Goal: Task Accomplishment & Management: Manage account settings

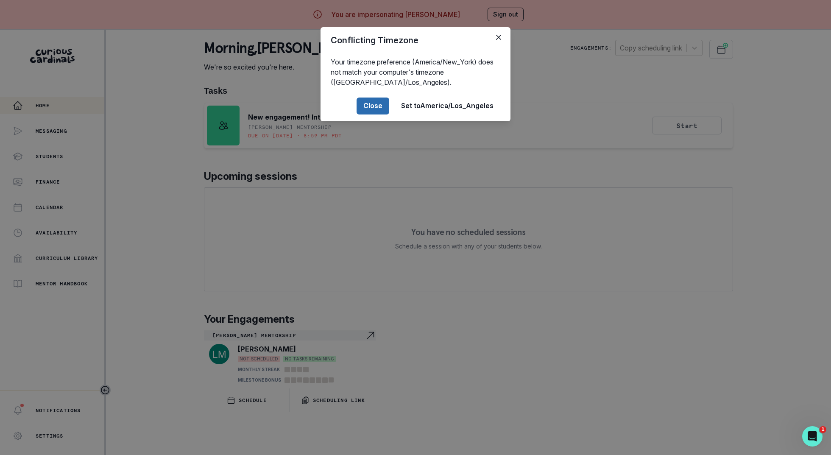
click at [376, 101] on button "Close" at bounding box center [372, 105] width 33 height 17
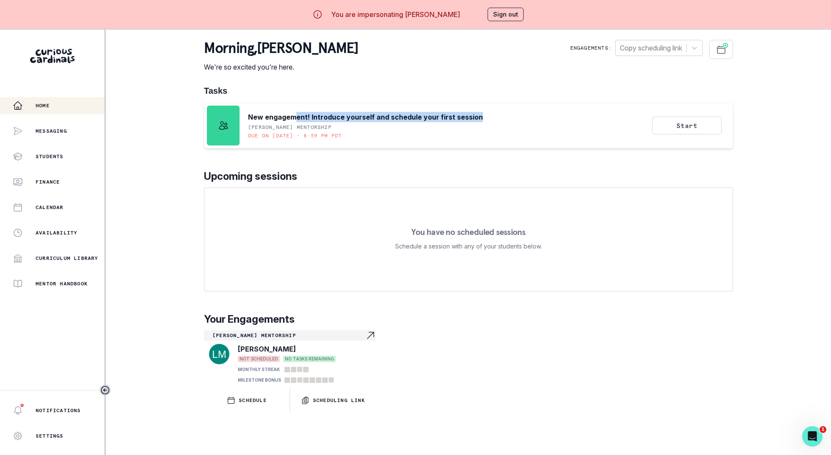
drag, startPoint x: 295, startPoint y: 121, endPoint x: 419, endPoint y: 131, distance: 124.9
click at [419, 131] on div "New engagement! Introduce yourself and schedule your first session [PERSON_NAME…" at bounding box center [365, 126] width 235 height 40
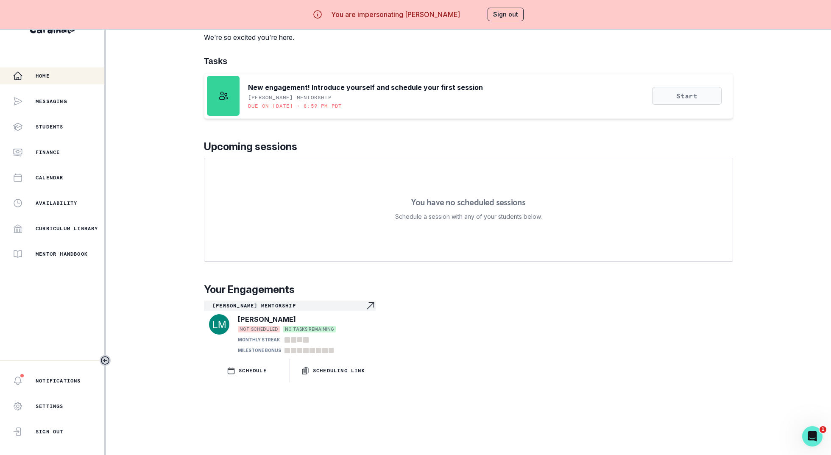
click at [672, 98] on button "Start" at bounding box center [686, 96] width 69 height 18
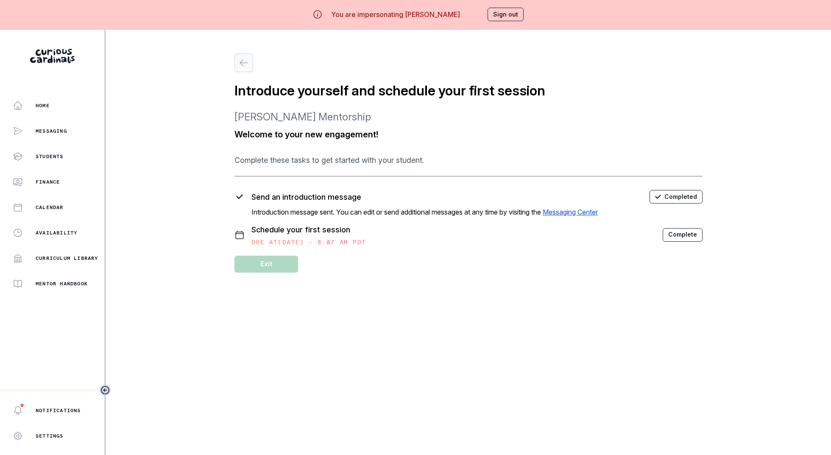
click at [246, 56] on button "button" at bounding box center [243, 62] width 19 height 19
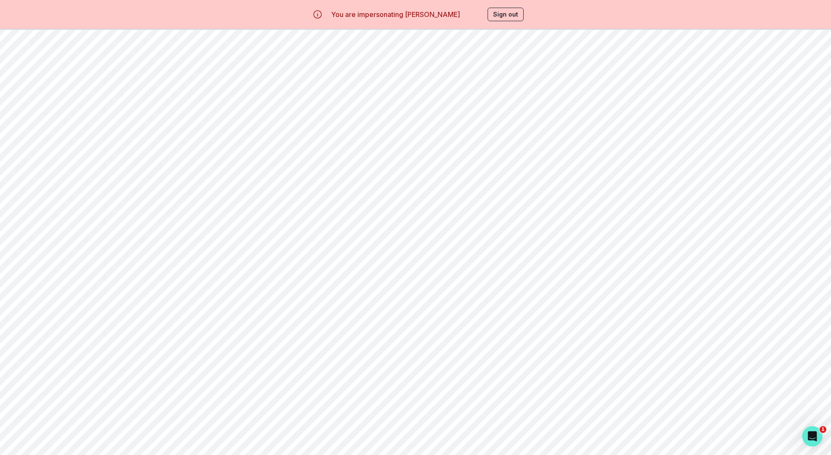
scroll to position [30, 0]
drag, startPoint x: 161, startPoint y: 177, endPoint x: 320, endPoint y: 191, distance: 159.5
click at [320, 191] on div "Prepare for your first session Utilize helpful resources to prepare for your fi…" at bounding box center [253, 184] width 246 height 21
click at [320, 191] on p "Utilize helpful resources to prepare for your first session" at bounding box center [273, 189] width 205 height 7
click at [172, 186] on p "Utilize helpful resources to prepare for your first session" at bounding box center [273, 189] width 205 height 7
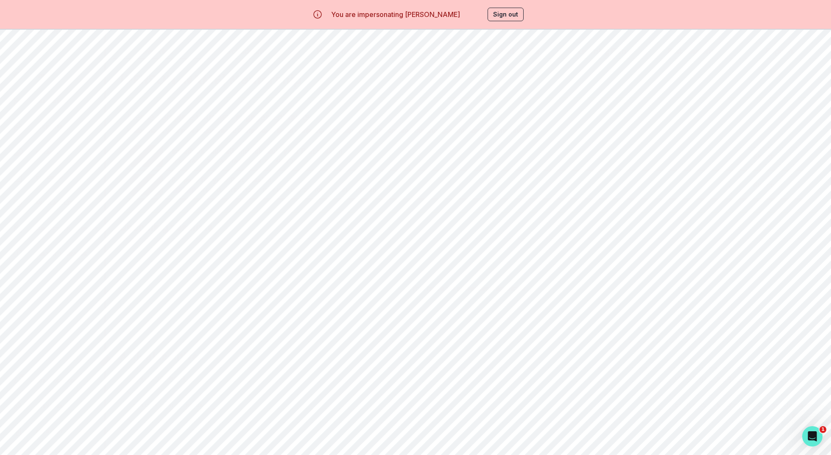
click at [172, 186] on p "Utilize helpful resources to prepare for your first session" at bounding box center [273, 189] width 205 height 7
click at [176, 182] on p "Prepare for your first session" at bounding box center [221, 180] width 100 height 10
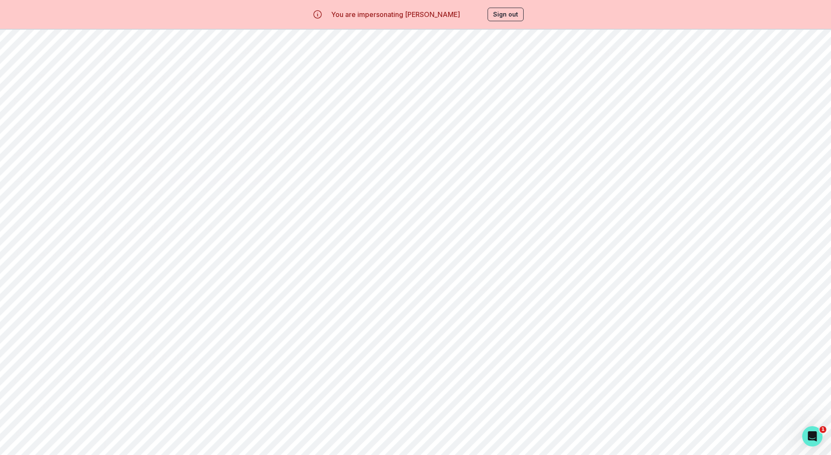
click at [176, 182] on p "Prepare for your first session" at bounding box center [221, 180] width 100 height 10
drag, startPoint x: 269, startPoint y: 148, endPoint x: 403, endPoint y: 149, distance: 134.8
click at [403, 149] on div "Introduce yourself and schedule your first session NEXT TASK DUE AT [DATE] • 8:…" at bounding box center [468, 155] width 682 height 27
click at [420, 185] on div "Prepare for your first session Utilize helpful resources to prepare for your fi…" at bounding box center [468, 184] width 682 height 27
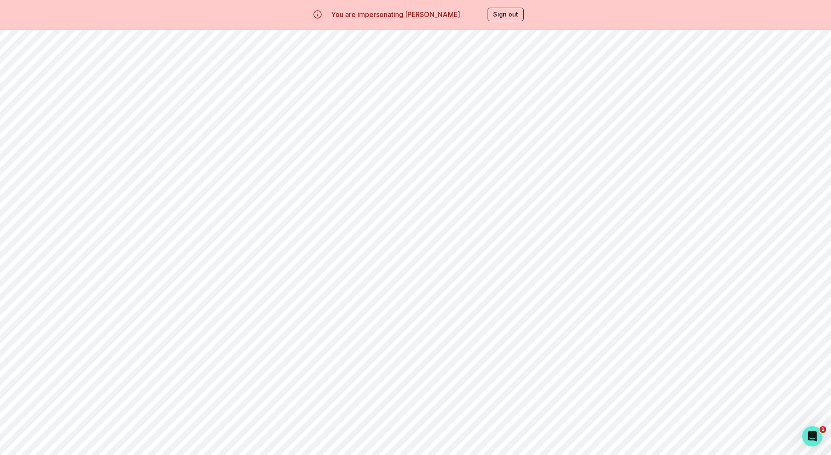
scroll to position [0, 0]
click at [183, 179] on p "Introduce yourself and schedule your first session" at bounding box center [256, 180] width 171 height 10
click at [117, 43] on button "button" at bounding box center [122, 49] width 19 height 19
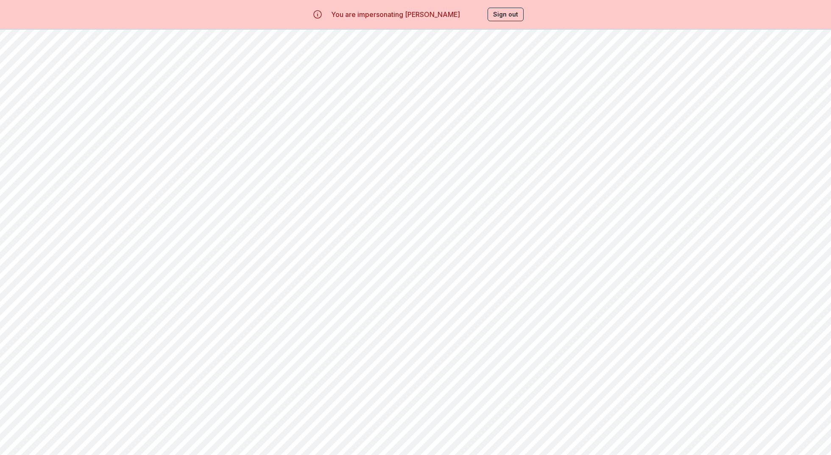
click at [239, 69] on button "button" at bounding box center [243, 62] width 19 height 19
click at [60, 103] on div "Home" at bounding box center [59, 105] width 92 height 10
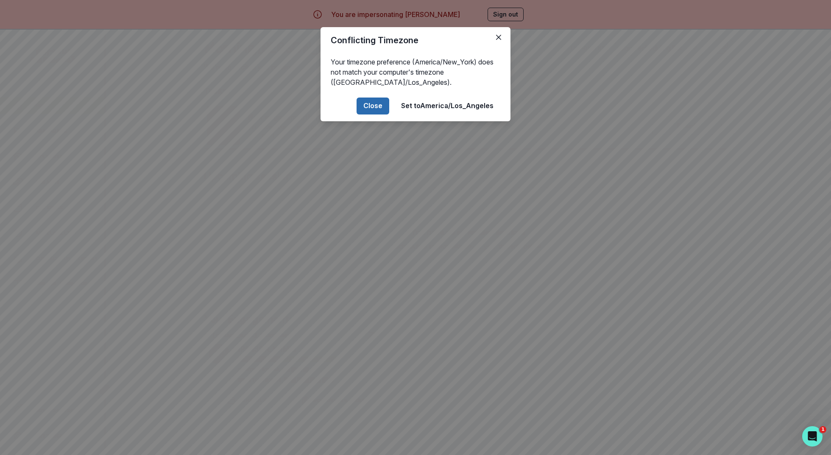
click at [371, 109] on button "Close" at bounding box center [372, 105] width 33 height 17
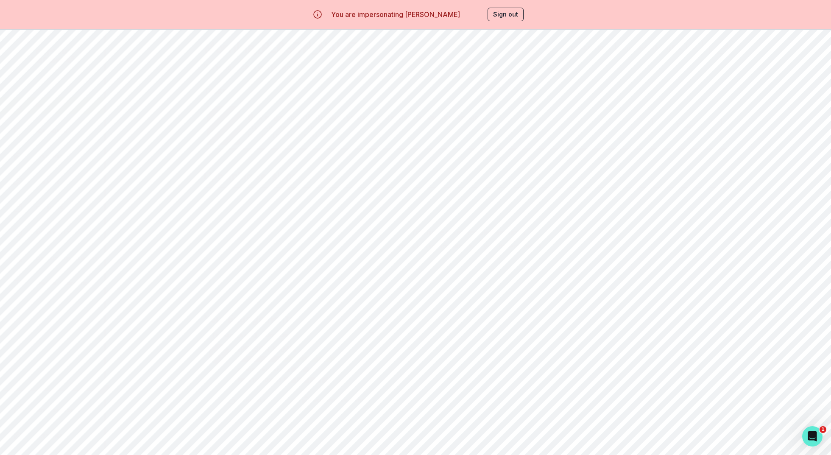
click at [696, 125] on button "Start" at bounding box center [686, 126] width 69 height 18
drag, startPoint x: 243, startPoint y: 196, endPoint x: 331, endPoint y: 225, distance: 92.3
click at [330, 225] on div "Send an introduction message Completed Introduction message sent. You can edit …" at bounding box center [468, 218] width 468 height 56
click at [331, 225] on p "Schedule your first session" at bounding box center [456, 229] width 411 height 11
click at [245, 67] on icon "button" at bounding box center [244, 63] width 10 height 10
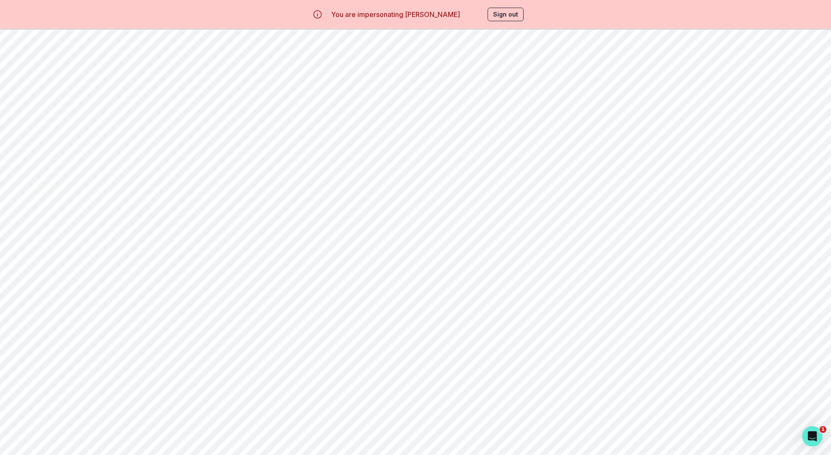
click at [260, 217] on p "Utilize helpful resources to prepare for your first session" at bounding box center [273, 219] width 205 height 7
drag, startPoint x: 183, startPoint y: 212, endPoint x: 314, endPoint y: 213, distance: 130.1
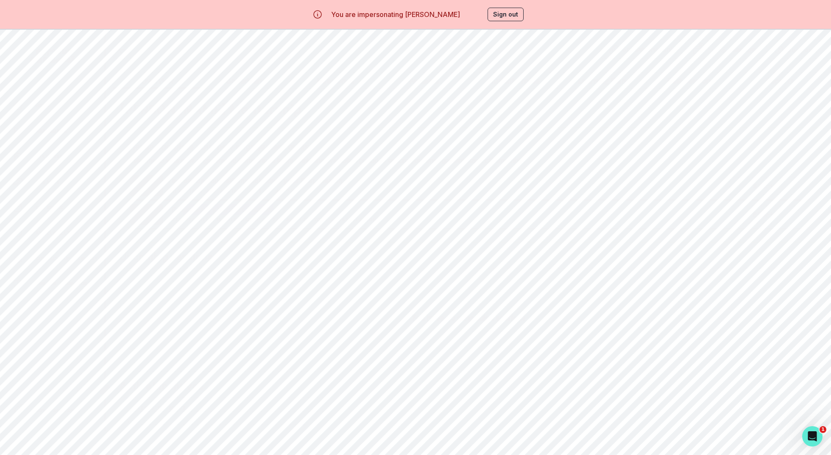
click at [314, 213] on div "Prepare for your first session Utilize helpful resources to prepare for your fi…" at bounding box center [273, 214] width 205 height 21
drag, startPoint x: 400, startPoint y: 220, endPoint x: 167, endPoint y: 203, distance: 233.7
click at [167, 203] on div "Prepare for your first session Utilize helpful resources to prepare for your fi…" at bounding box center [468, 214] width 682 height 27
click at [43, 103] on p "Home" at bounding box center [43, 105] width 14 height 7
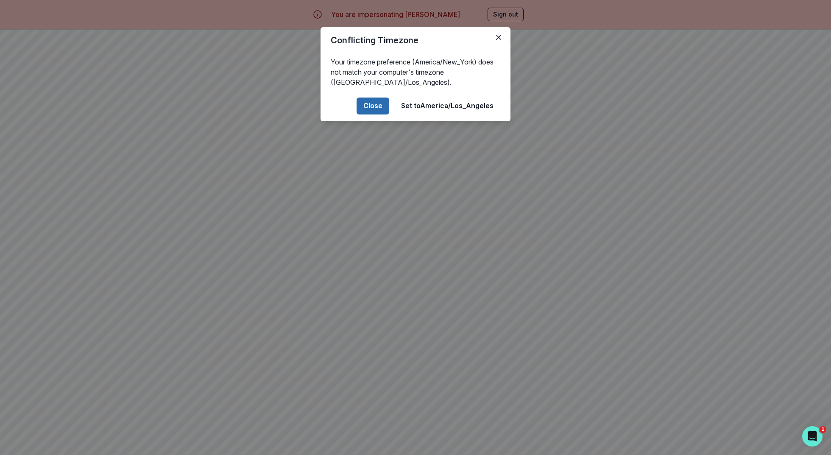
click at [358, 108] on button "Close" at bounding box center [372, 105] width 33 height 17
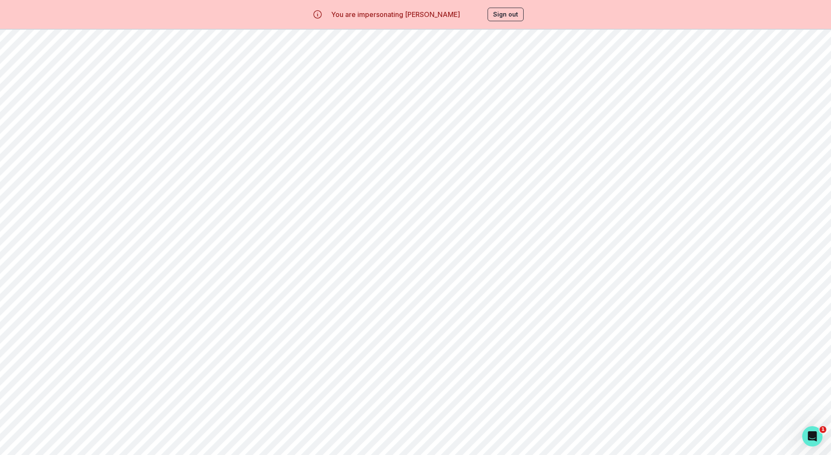
drag, startPoint x: 247, startPoint y: 118, endPoint x: 423, endPoint y: 151, distance: 179.4
click at [423, 150] on div "Tasks New engagement! Introduce yourself and schedule your first session [PERSO…" at bounding box center [468, 249] width 529 height 326
click at [423, 151] on div "Tasks New engagement! Introduce yourself and schedule your first session [PERSO…" at bounding box center [468, 249] width 529 height 326
drag, startPoint x: 198, startPoint y: 88, endPoint x: 473, endPoint y: 172, distance: 287.5
click at [473, 172] on main "morning , [PERSON_NAME] We're so excited you're here. Engagements: Copy schedul…" at bounding box center [468, 257] width 542 height 455
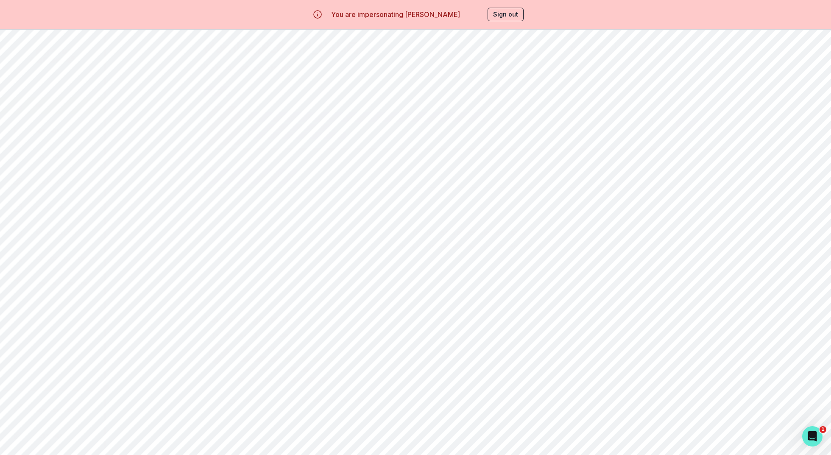
click at [473, 172] on p "Upcoming sessions" at bounding box center [468, 176] width 529 height 15
drag, startPoint x: 211, startPoint y: 50, endPoint x: 385, endPoint y: 109, distance: 184.1
click at [385, 109] on div "morning , [PERSON_NAME] We're so excited you're here. Engagements: Copy schedul…" at bounding box center [468, 226] width 529 height 372
click at [467, 175] on p "Upcoming sessions" at bounding box center [468, 176] width 529 height 15
drag, startPoint x: 246, startPoint y: 117, endPoint x: 466, endPoint y: 117, distance: 219.5
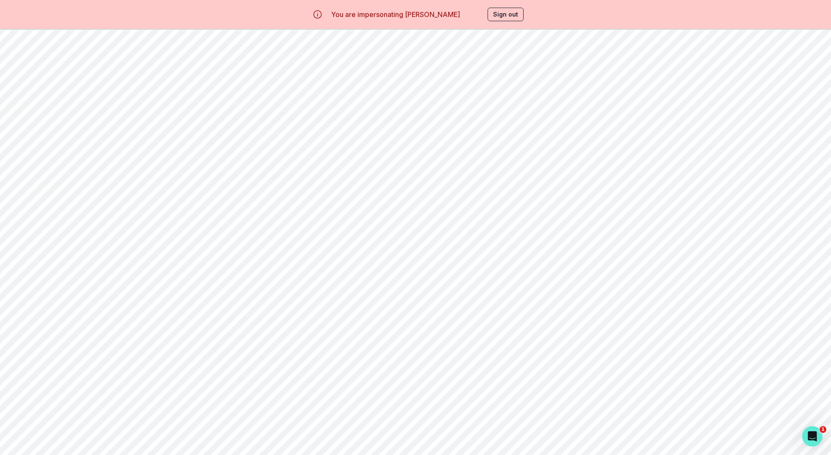
click at [466, 117] on div "New engagement! Introduce yourself and schedule your first session [PERSON_NAME…" at bounding box center [345, 126] width 276 height 40
click at [466, 117] on p "New engagement! Introduce yourself and schedule your first session" at bounding box center [365, 117] width 235 height 10
click at [695, 120] on button "Start" at bounding box center [686, 126] width 69 height 18
click at [245, 62] on icon "button" at bounding box center [244, 63] width 10 height 10
click at [222, 216] on p "Utilize helpful resources to prepare for your first session" at bounding box center [273, 219] width 205 height 7
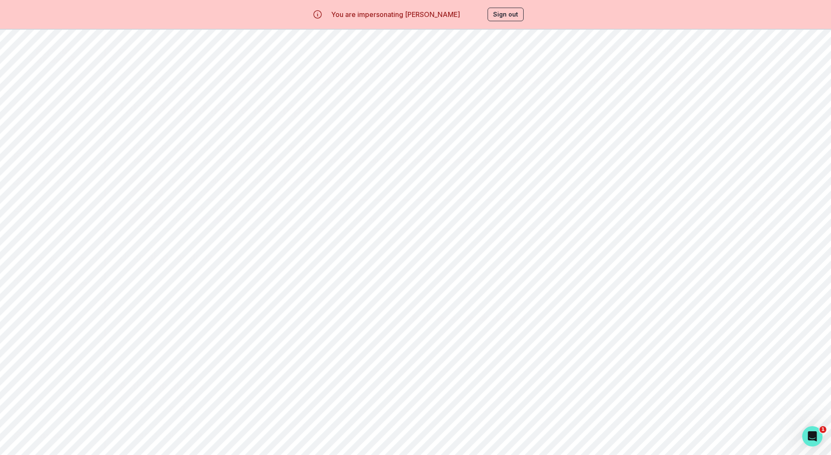
click at [222, 216] on p "Utilize helpful resources to prepare for your first session" at bounding box center [273, 219] width 205 height 7
click at [206, 212] on p "Prepare for your first session" at bounding box center [221, 209] width 100 height 10
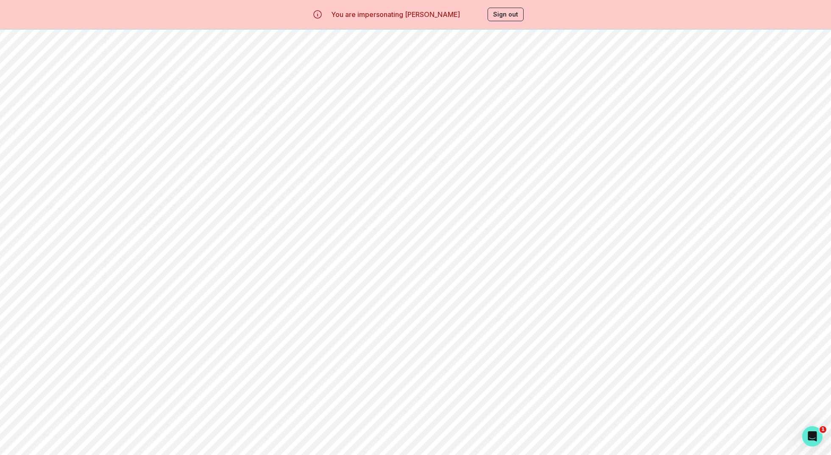
click at [206, 212] on p "Prepare for your first session" at bounding box center [221, 209] width 100 height 10
click at [203, 210] on p "Prepare for your first session" at bounding box center [221, 209] width 100 height 10
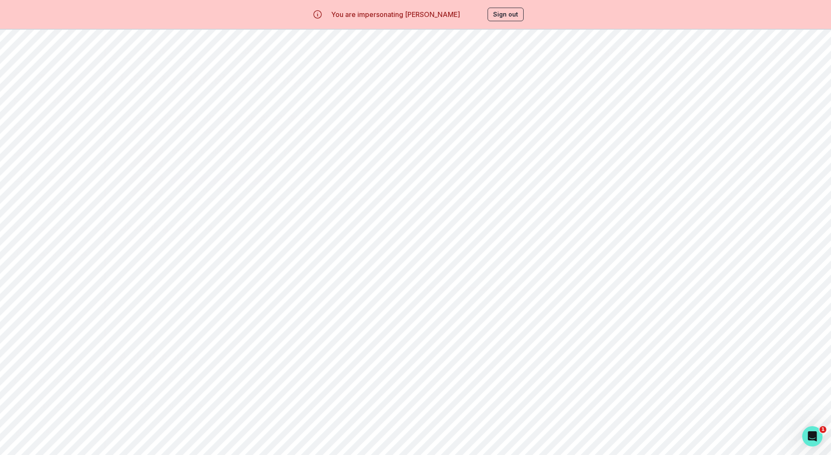
click at [776, 187] on button "Start" at bounding box center [762, 185] width 69 height 18
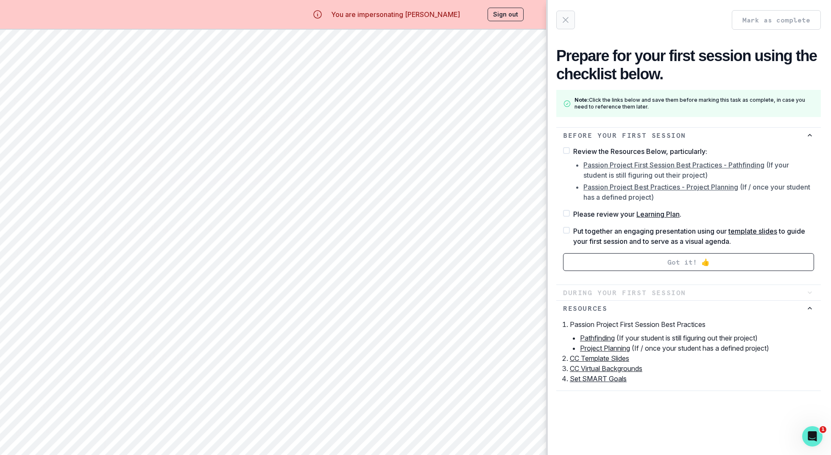
click at [567, 17] on icon "button" at bounding box center [565, 20] width 10 height 10
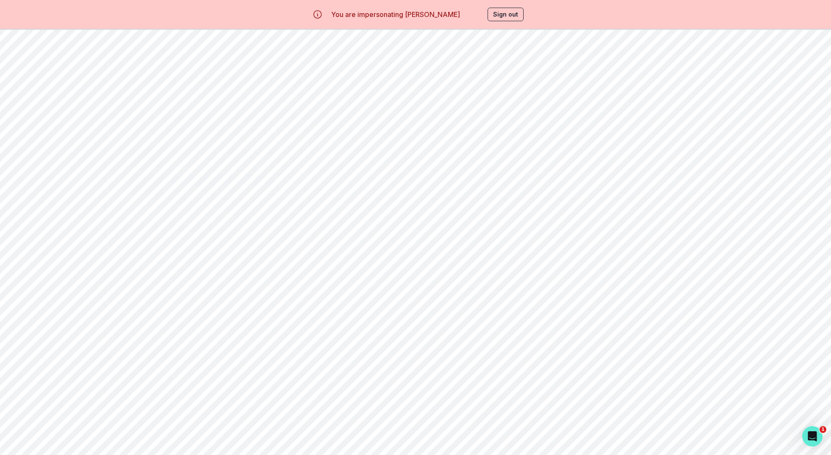
click at [33, 71] on div "Home" at bounding box center [59, 76] width 92 height 10
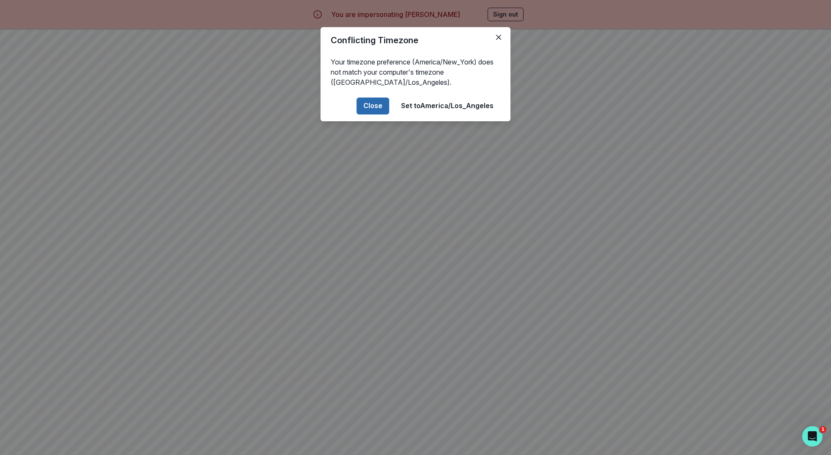
click at [367, 101] on button "Close" at bounding box center [372, 105] width 33 height 17
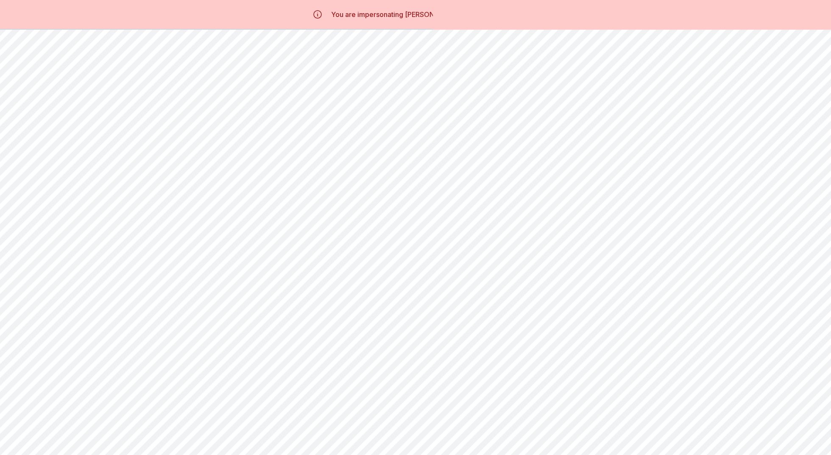
drag, startPoint x: 203, startPoint y: 173, endPoint x: 484, endPoint y: 198, distance: 282.1
click at [484, 198] on main "morning , [PERSON_NAME] We're so excited you're here. Engagements: Copy schedul…" at bounding box center [468, 257] width 542 height 455
click at [484, 198] on div "You have no scheduled sessions Schedule a session with any of your students bel…" at bounding box center [468, 239] width 529 height 104
drag, startPoint x: 628, startPoint y: 56, endPoint x: 733, endPoint y: 112, distance: 118.9
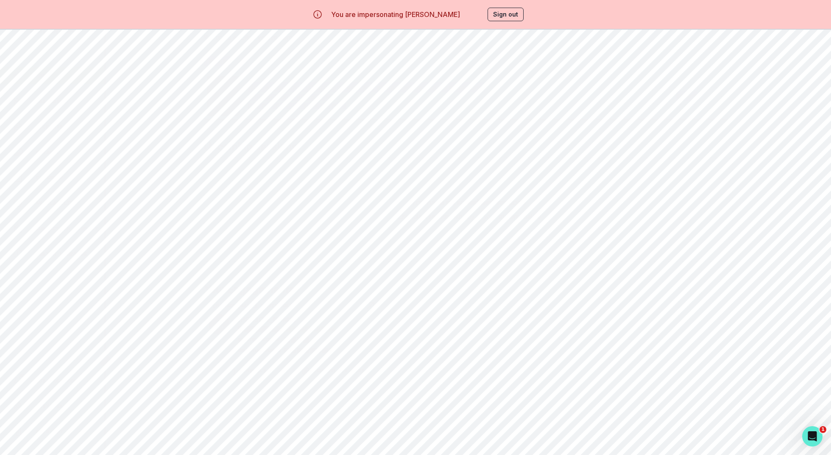
click at [733, 112] on main "morning , [PERSON_NAME] We're so excited you're here. Engagements: Copy schedul…" at bounding box center [468, 227] width 542 height 455
drag, startPoint x: 202, startPoint y: 59, endPoint x: 521, endPoint y: 111, distance: 323.3
click at [521, 111] on main "morning , [PERSON_NAME] We're so excited you're here. Engagements: Copy schedul…" at bounding box center [468, 227] width 542 height 455
click at [521, 111] on div "New engagement! Introduce yourself and schedule your first session [PERSON_NAME…" at bounding box center [468, 96] width 529 height 46
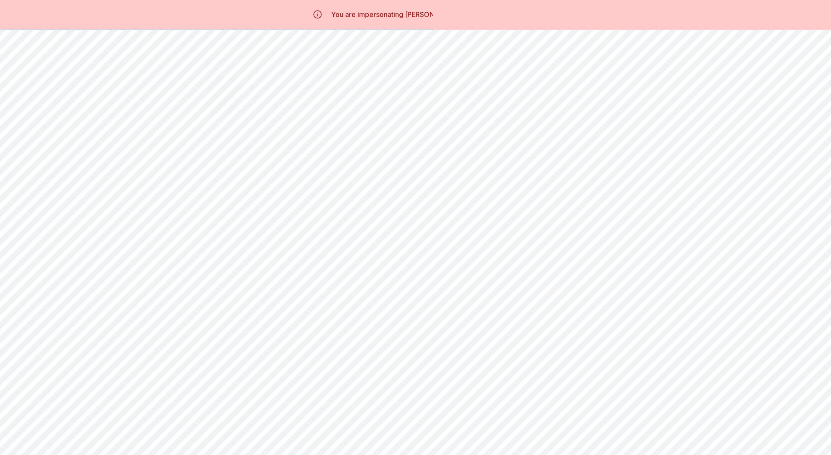
scroll to position [0, 0]
click at [504, 26] on div "You are impersonating [PERSON_NAME] Sign out" at bounding box center [415, 14] width 254 height 29
click at [502, 18] on button "Sign out" at bounding box center [505, 15] width 36 height 14
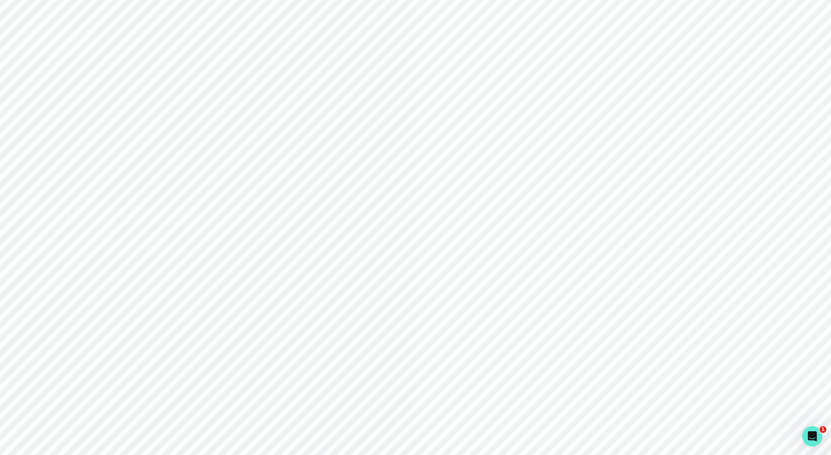
click at [489, 278] on div "Sign in with Google OR Email address Password Forgot your password? Sign in By …" at bounding box center [622, 227] width 415 height 455
type input "[PERSON_NAME][EMAIL_ADDRESS][DOMAIN_NAME]"
click at [575, 289] on button "Sign in" at bounding box center [622, 284] width 173 height 25
